Goal: Information Seeking & Learning: Find specific fact

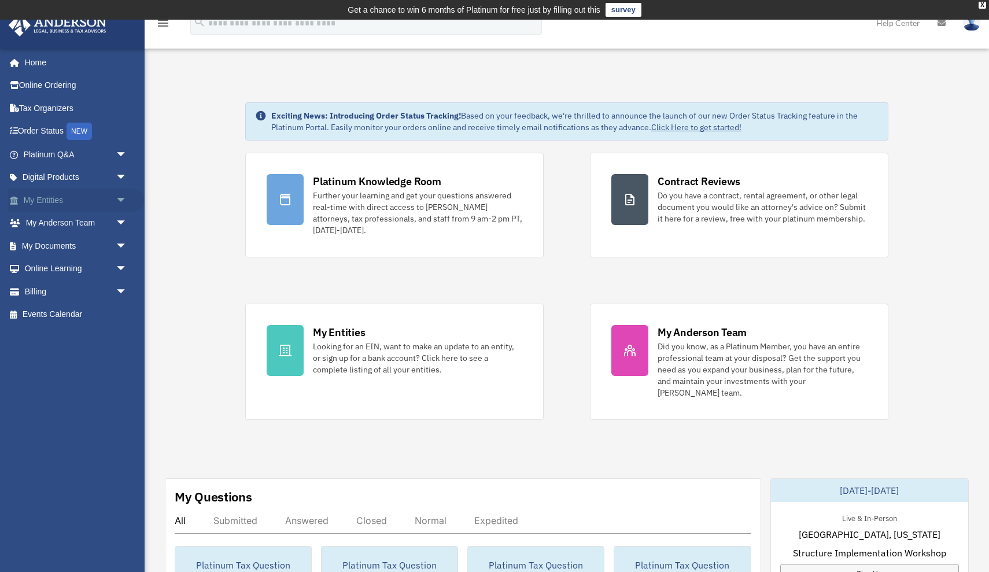
click at [116, 200] on span "arrow_drop_down" at bounding box center [127, 201] width 23 height 24
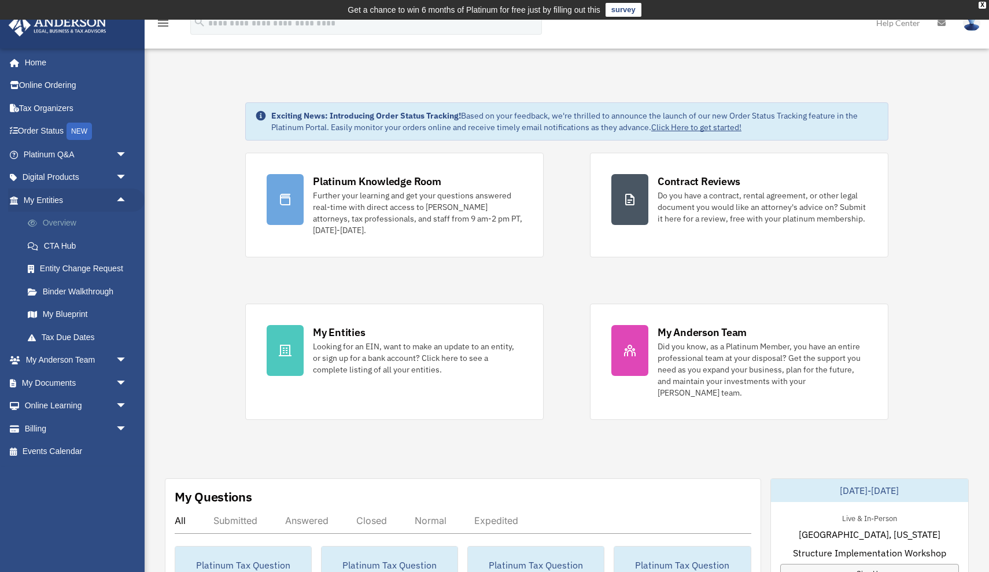
click at [76, 225] on link "Overview" at bounding box center [80, 223] width 128 height 23
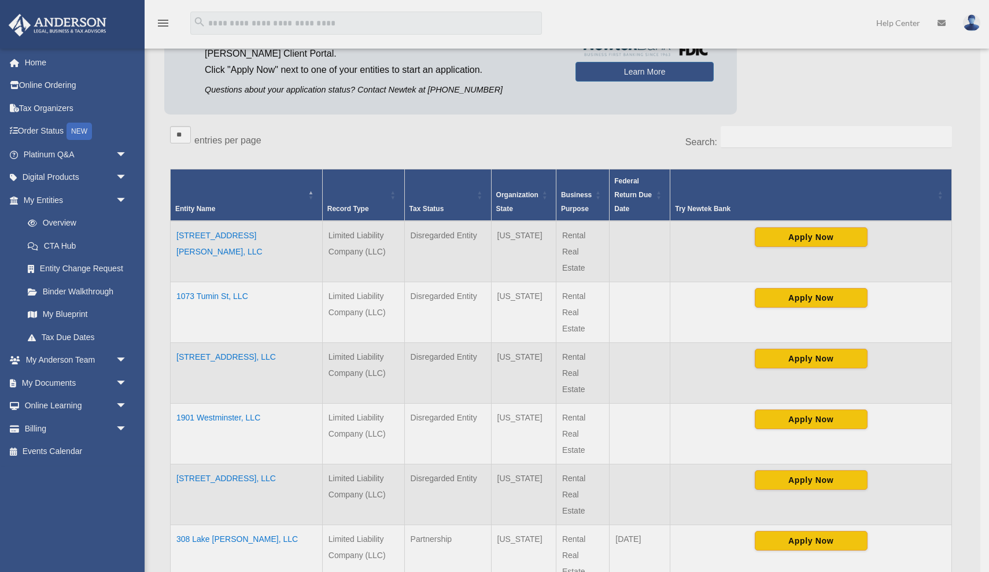
scroll to position [150, 0]
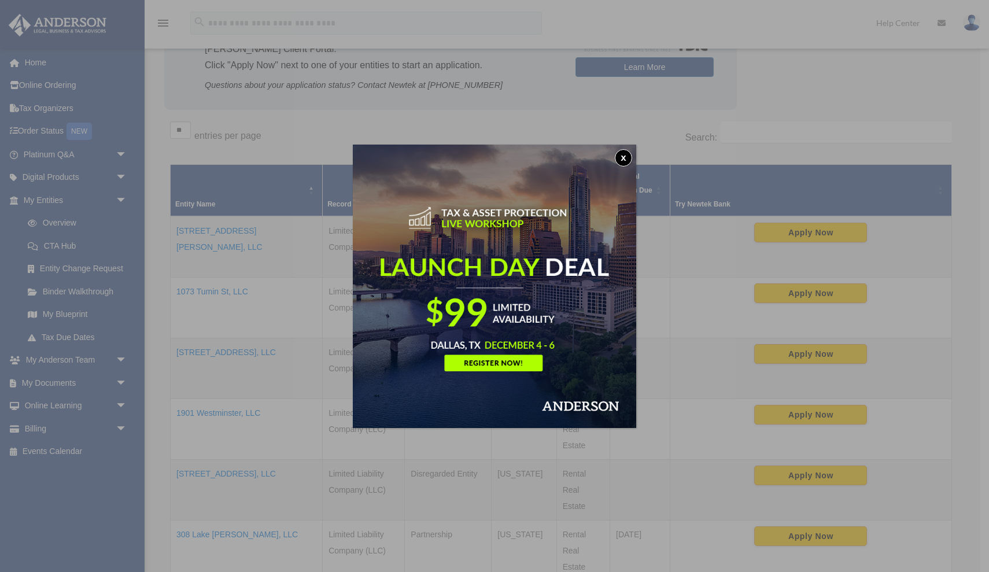
click at [628, 156] on button "x" at bounding box center [623, 157] width 17 height 17
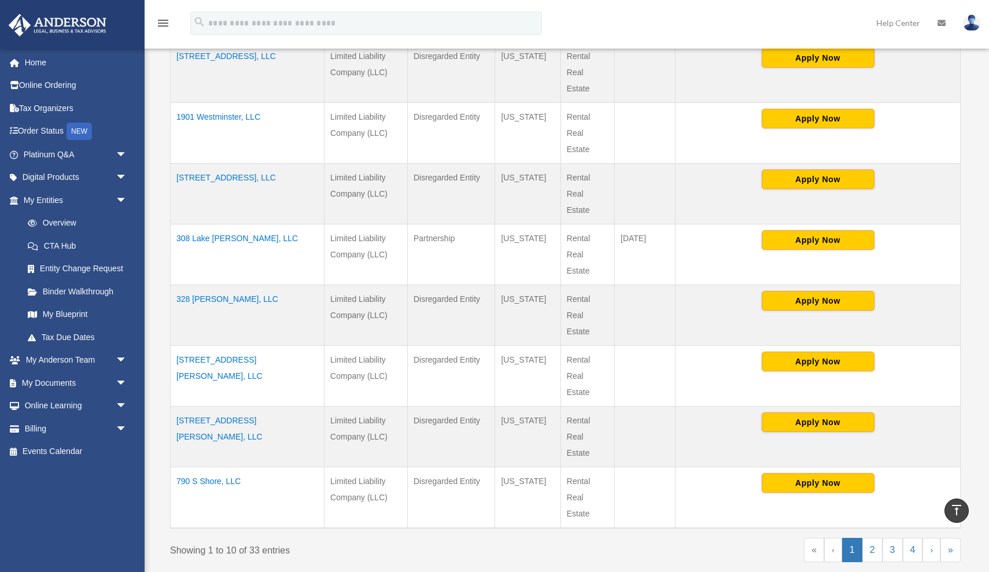
scroll to position [448, 0]
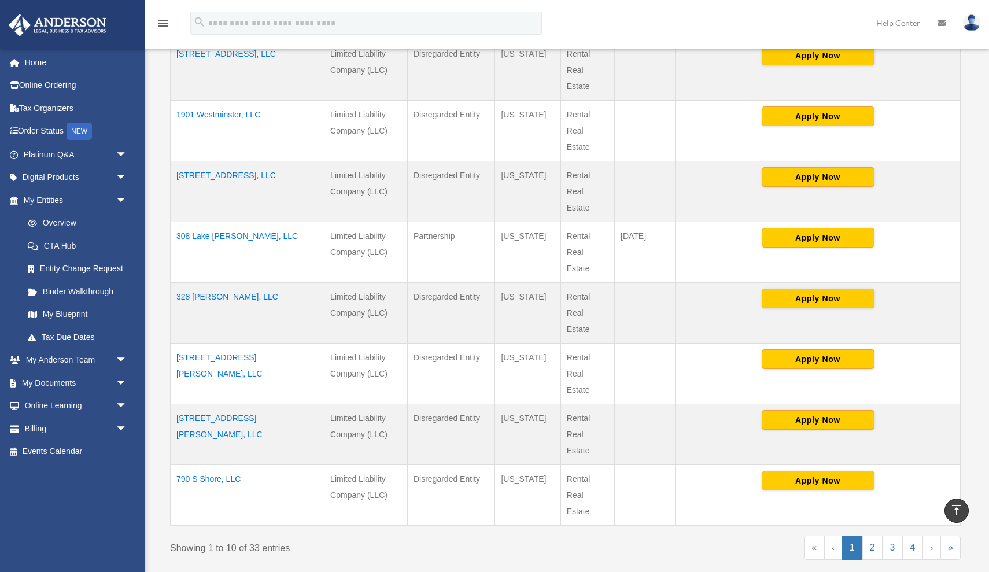
drag, startPoint x: 248, startPoint y: 295, endPoint x: 170, endPoint y: 292, distance: 78.2
click at [170, 292] on div "** ** ** *** entries per page Search: Entity Name Record Type Tax Status Organi…" at bounding box center [565, 198] width 803 height 760
click at [249, 300] on td "328 [PERSON_NAME], LLC" at bounding box center [248, 313] width 154 height 61
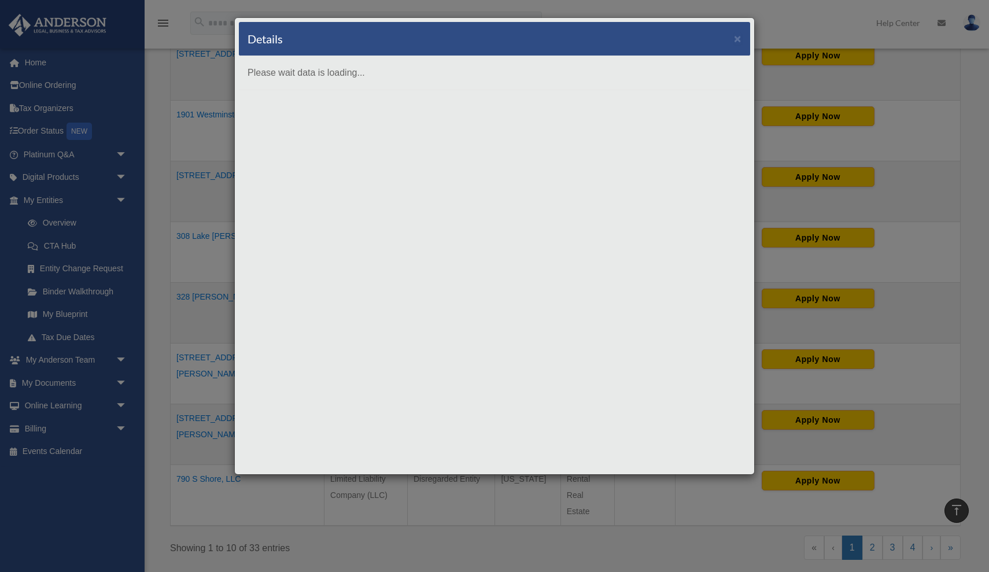
click at [249, 300] on div "Details × Please wait data is loading..." at bounding box center [494, 246] width 521 height 458
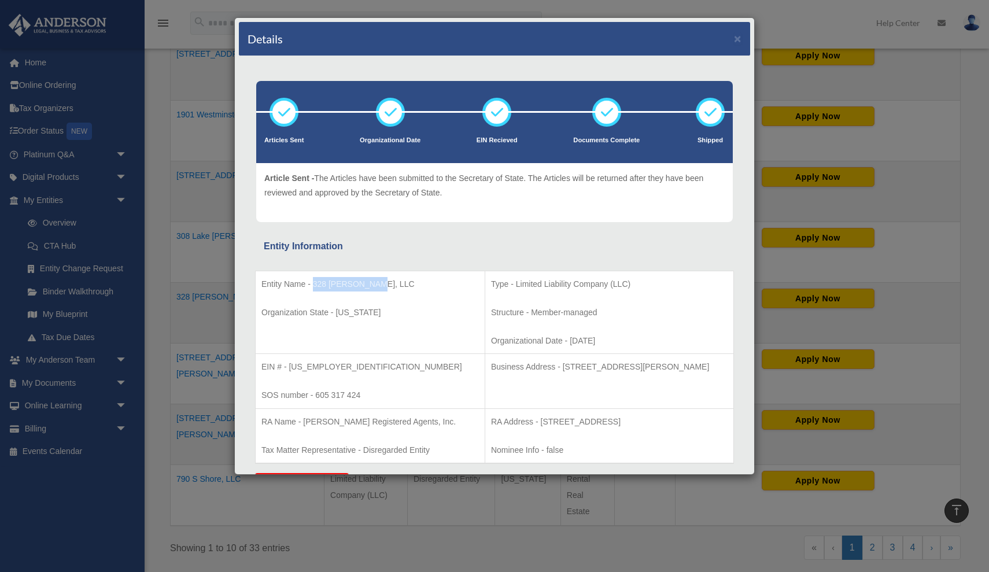
drag, startPoint x: 312, startPoint y: 284, endPoint x: 376, endPoint y: 282, distance: 63.1
click at [376, 282] on p "Entity Name - 328 [PERSON_NAME], LLC" at bounding box center [371, 284] width 218 height 14
copy p "328 [PERSON_NAME], LLC"
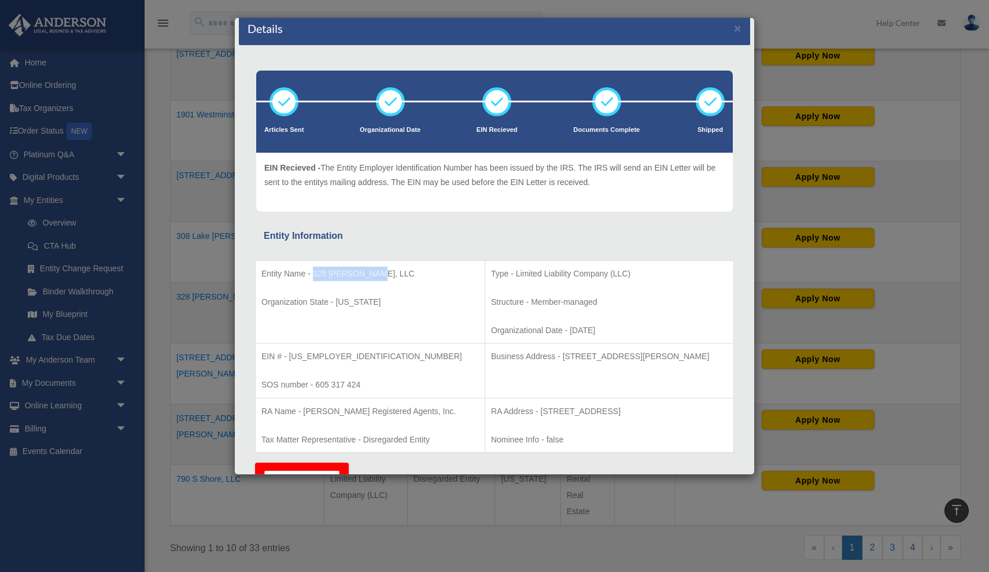
scroll to position [12, 0]
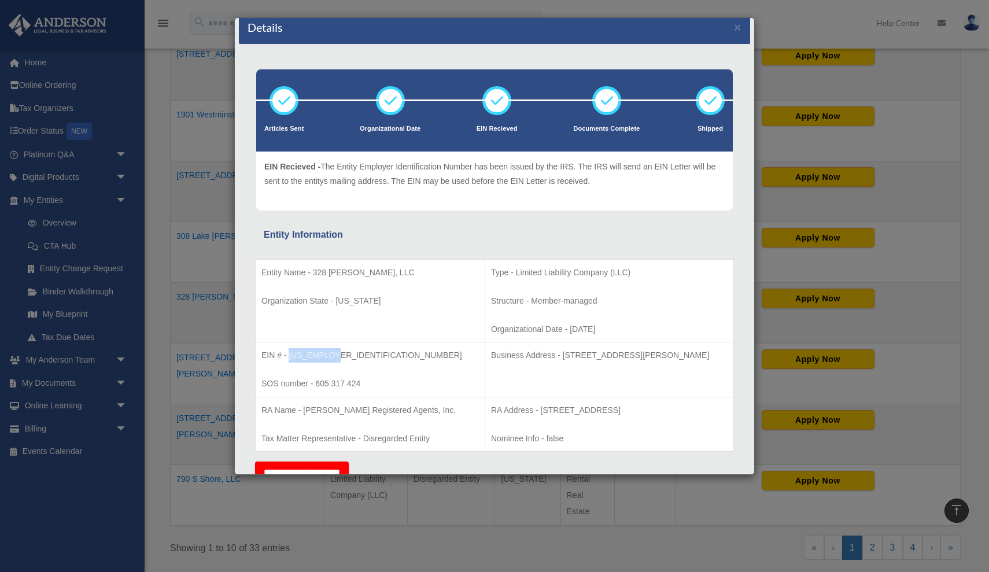
drag, startPoint x: 289, startPoint y: 356, endPoint x: 349, endPoint y: 356, distance: 60.2
click at [349, 356] on p "EIN # - [US_EMPLOYER_IDENTIFICATION_NUMBER]" at bounding box center [371, 355] width 218 height 14
copy p "[US_EMPLOYER_IDENTIFICATION_NUMBER]"
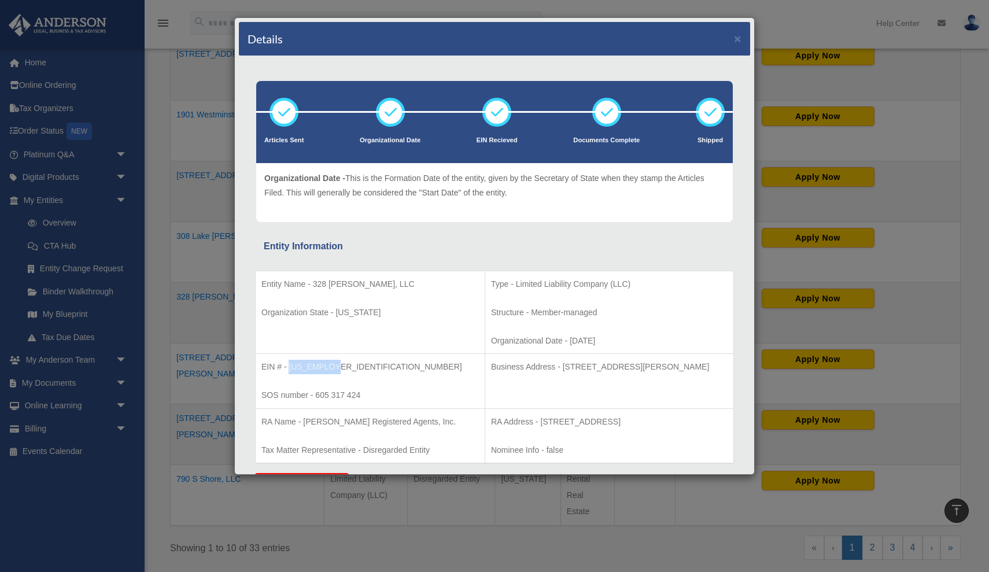
scroll to position [0, 0]
click at [390, 119] on icon at bounding box center [390, 112] width 35 height 35
click at [385, 115] on icon at bounding box center [390, 112] width 35 height 35
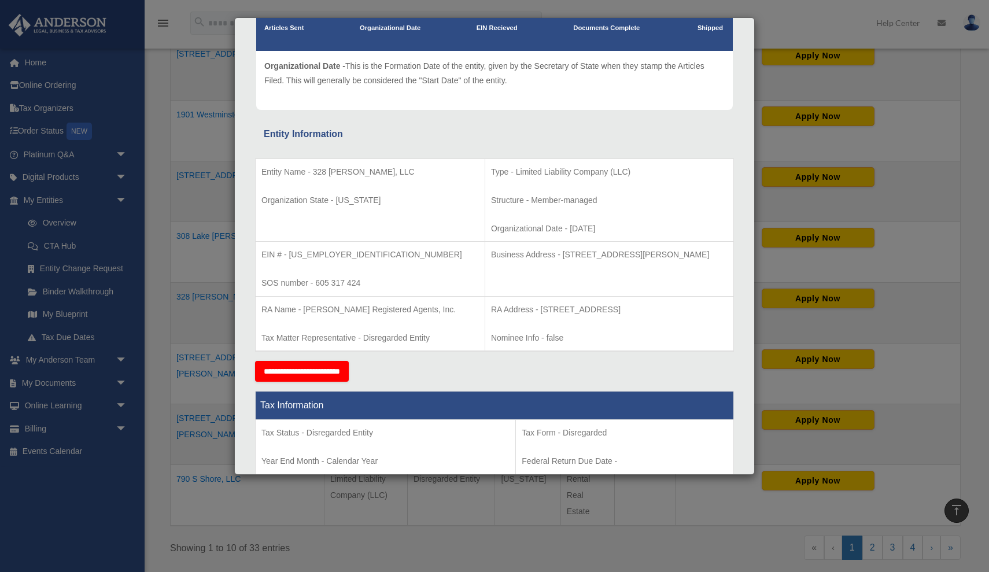
scroll to position [113, 0]
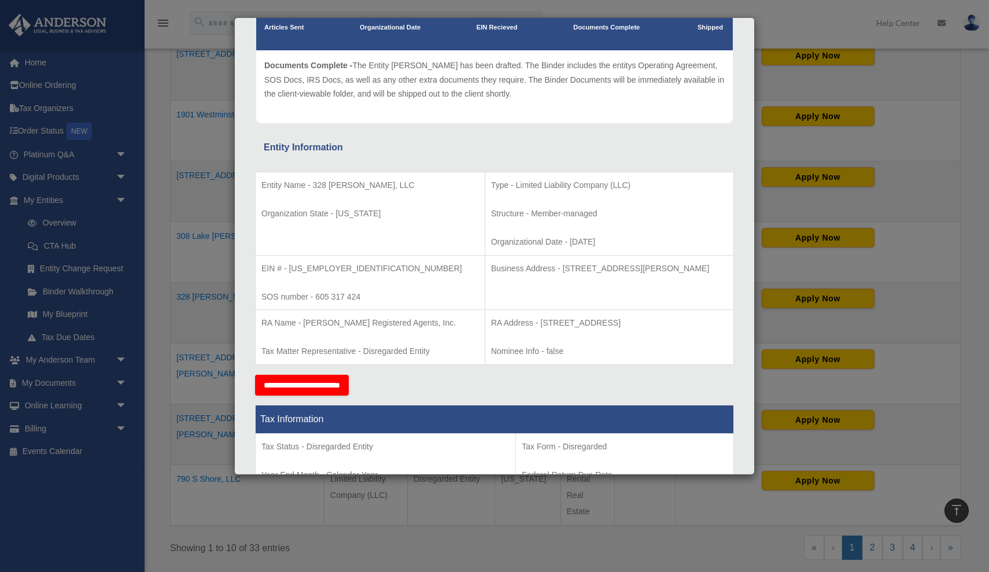
drag, startPoint x: 528, startPoint y: 266, endPoint x: 715, endPoint y: 273, distance: 187.6
click at [715, 273] on p "Business Address - [STREET_ADDRESS][PERSON_NAME]" at bounding box center [609, 269] width 237 height 14
copy p "[STREET_ADDRESS][PERSON_NAME]"
